Goal: Transaction & Acquisition: Purchase product/service

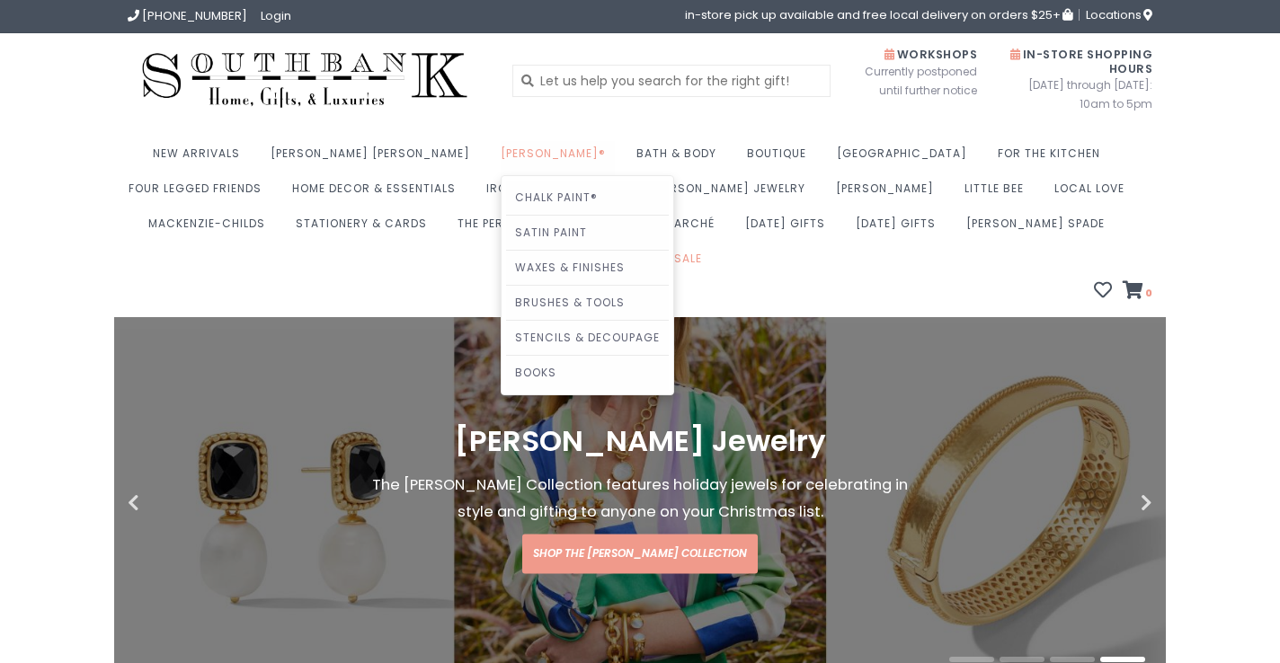
click at [501, 149] on link "[PERSON_NAME]®" at bounding box center [558, 158] width 114 height 35
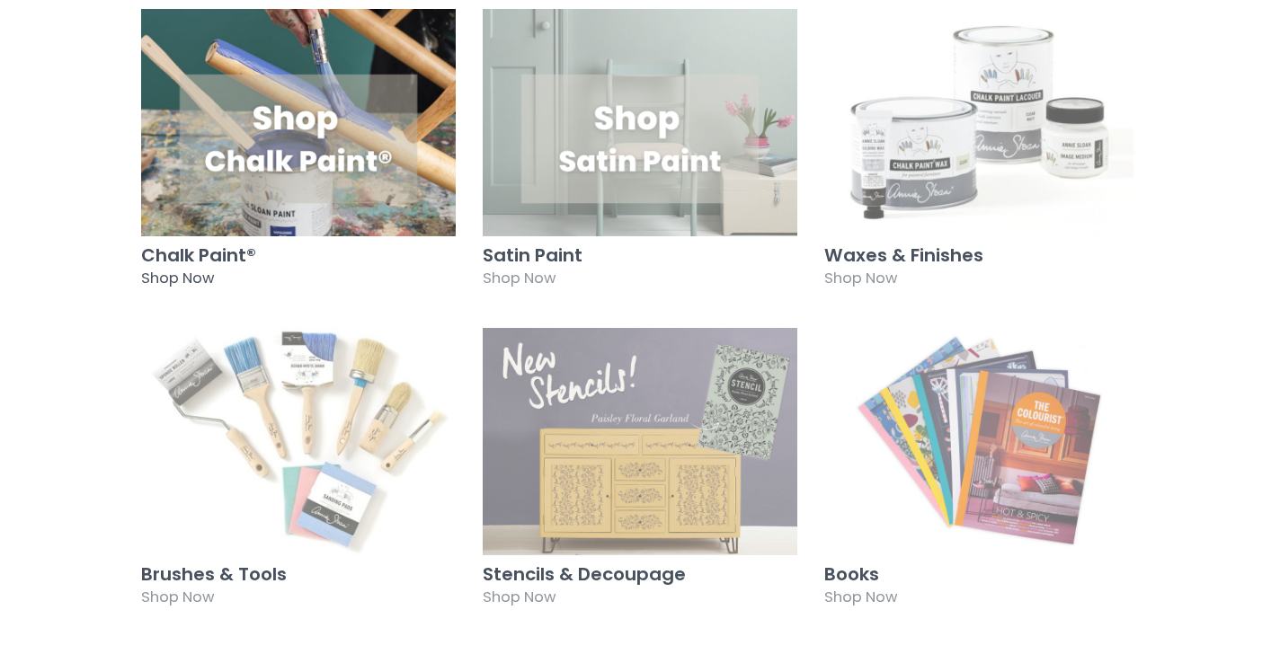
scroll to position [1226, 0]
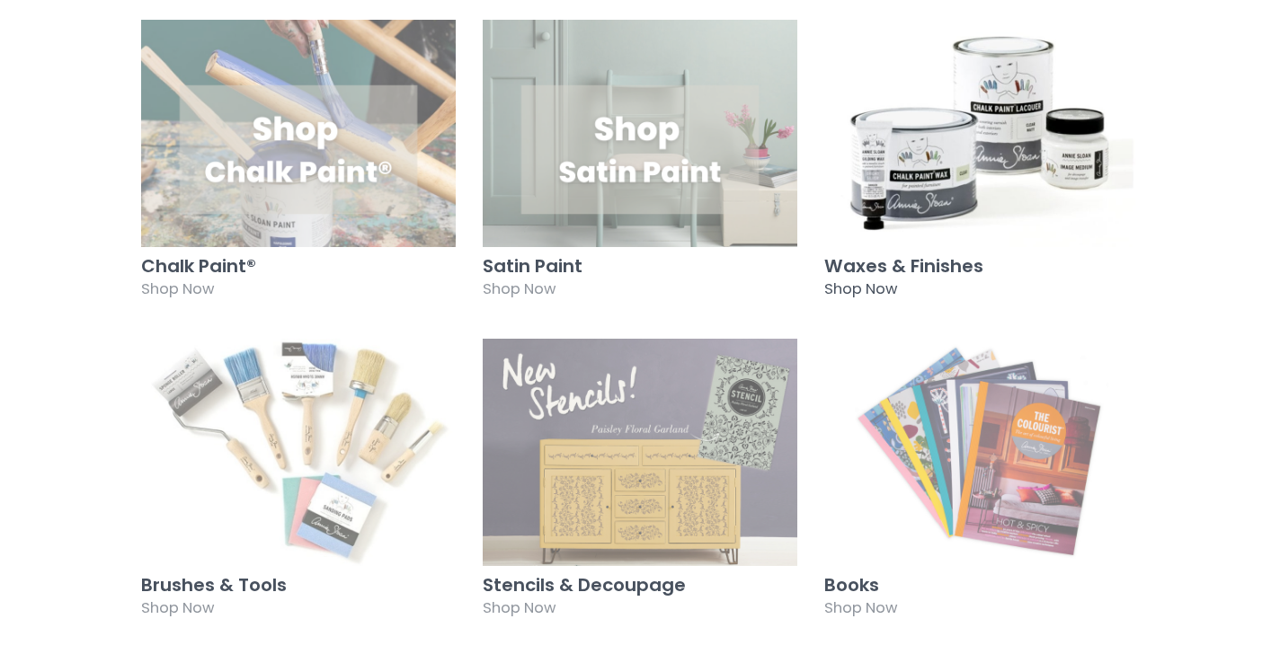
click at [989, 120] on img at bounding box center [981, 133] width 315 height 227
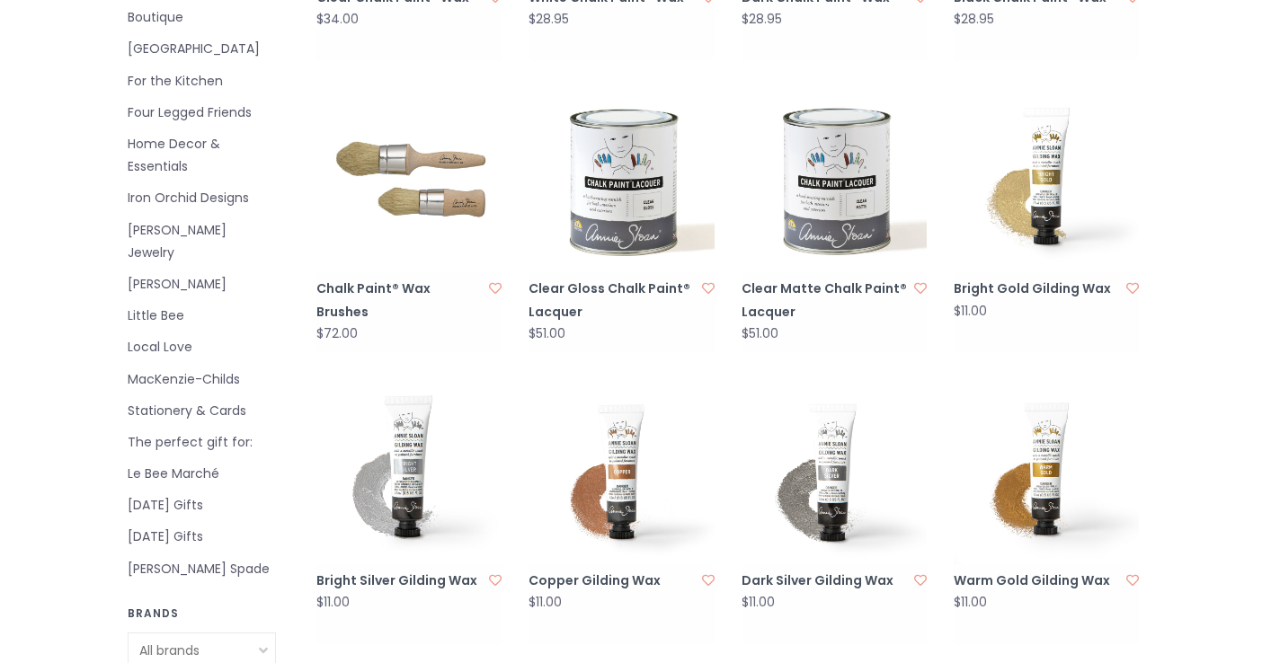
scroll to position [673, 0]
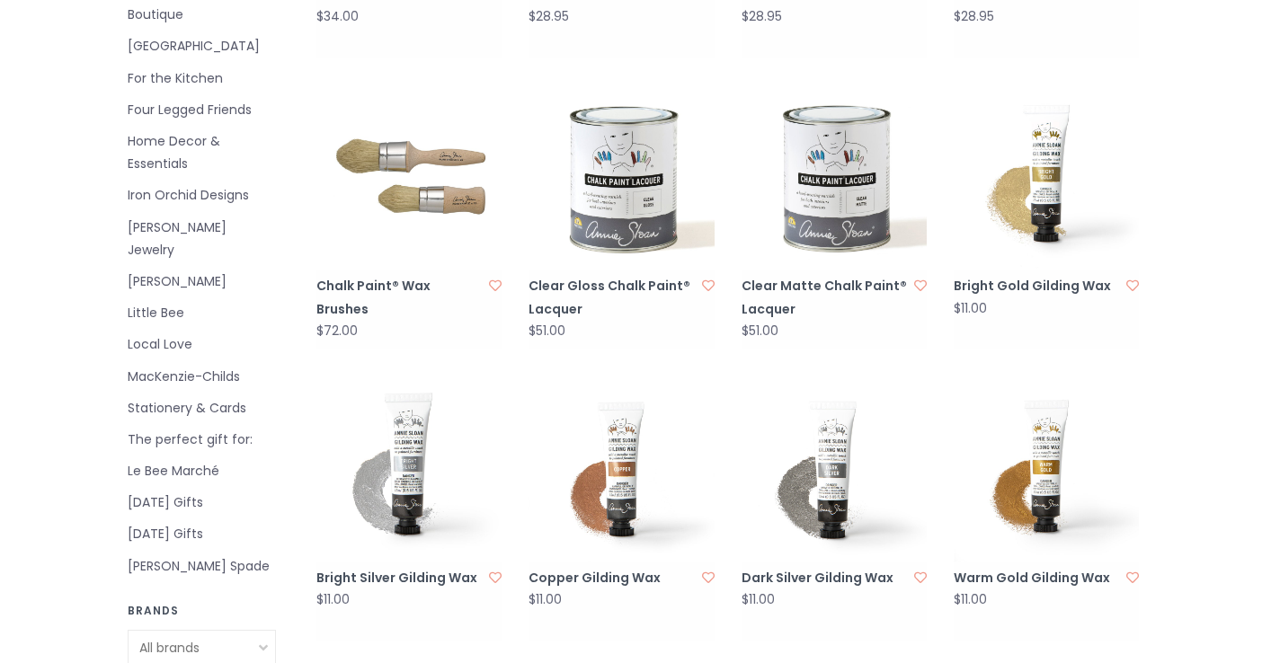
click at [1053, 173] on img at bounding box center [1046, 177] width 185 height 185
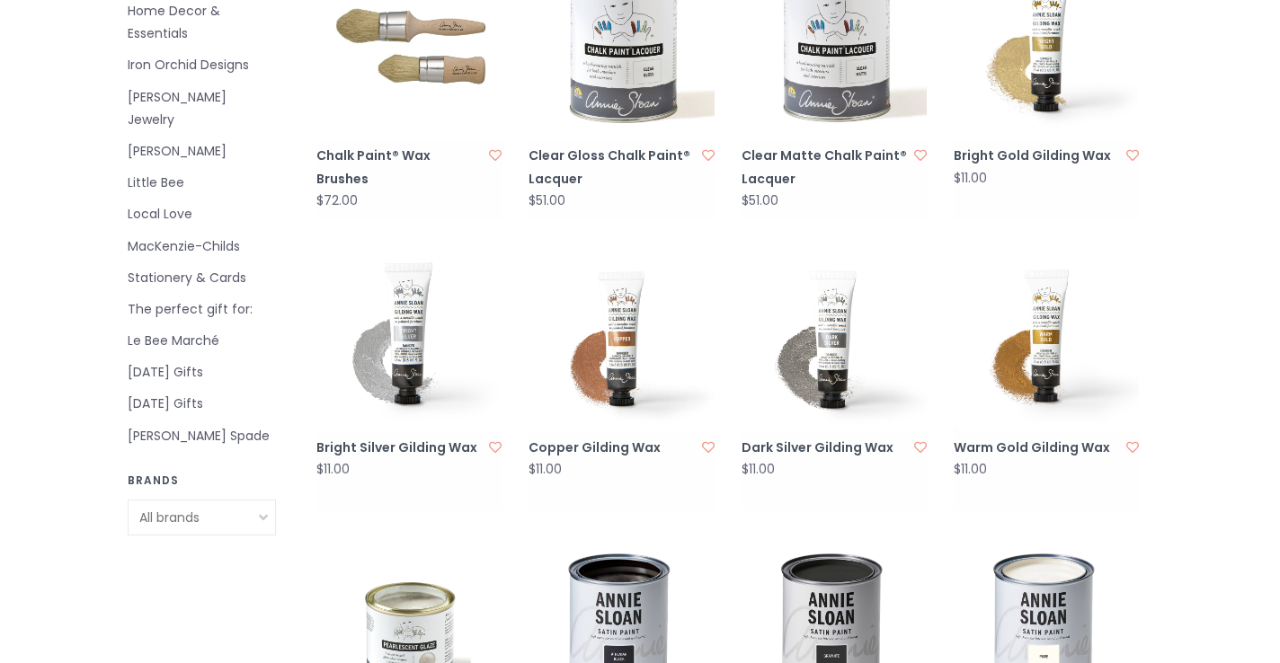
scroll to position [879, 0]
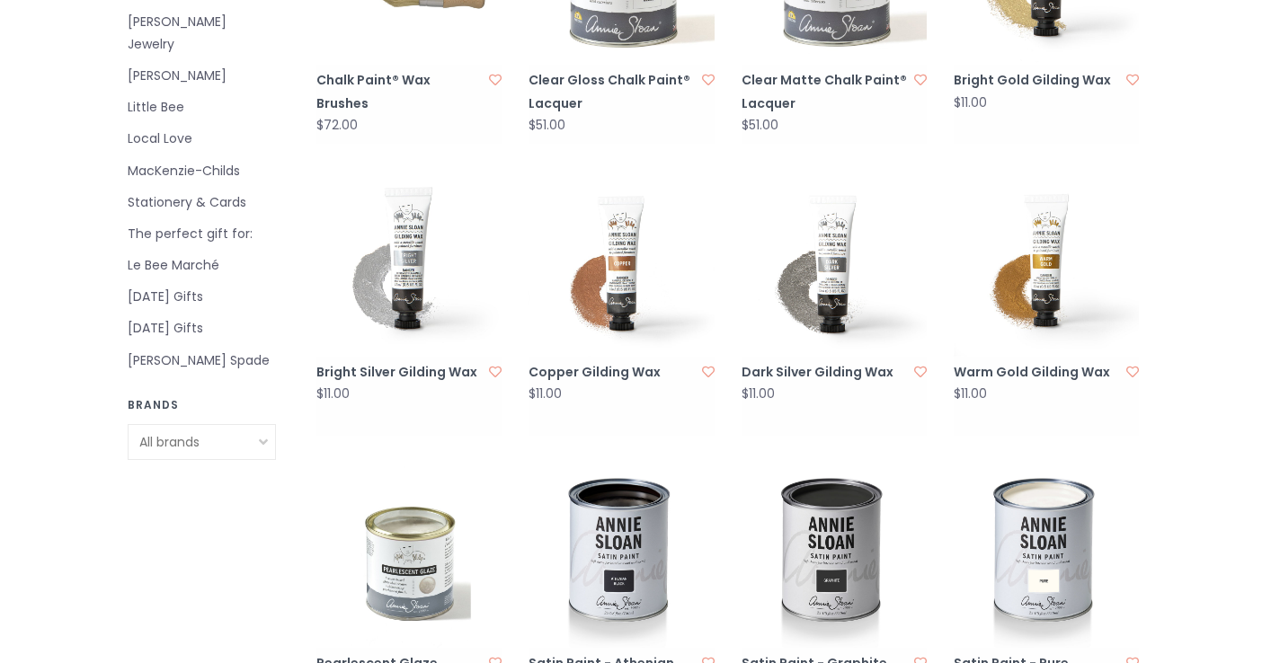
click at [607, 514] on img at bounding box center [620, 555] width 185 height 185
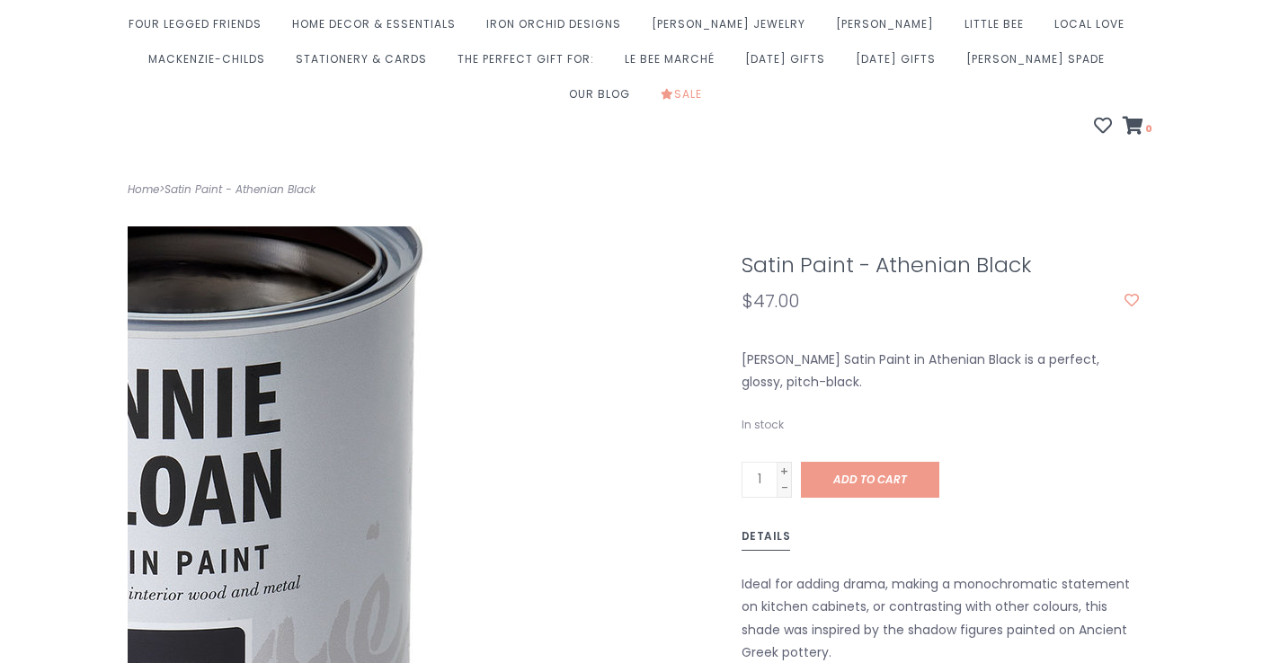
scroll to position [164, 0]
